Goal: Find contact information: Find contact information

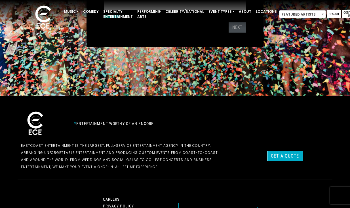
scroll to position [176, 0]
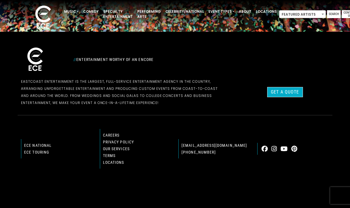
click at [275, 149] on icon at bounding box center [274, 149] width 6 height 6
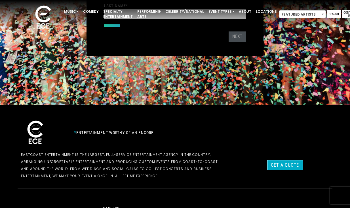
scroll to position [0, 0]
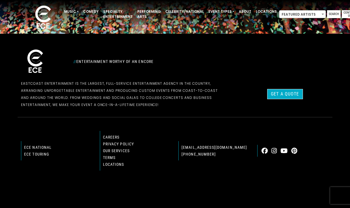
scroll to position [176, 0]
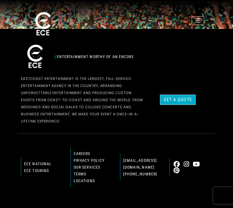
scroll to position [198, 0]
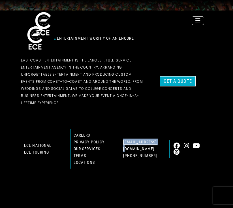
drag, startPoint x: 163, startPoint y: 144, endPoint x: 123, endPoint y: 144, distance: 40.3
click at [123, 144] on div "info@bookece.com 855-323-4386" at bounding box center [142, 149] width 50 height 26
copy link "[EMAIL_ADDRESS][DOMAIN_NAME]"
